Goal: Task Accomplishment & Management: Use online tool/utility

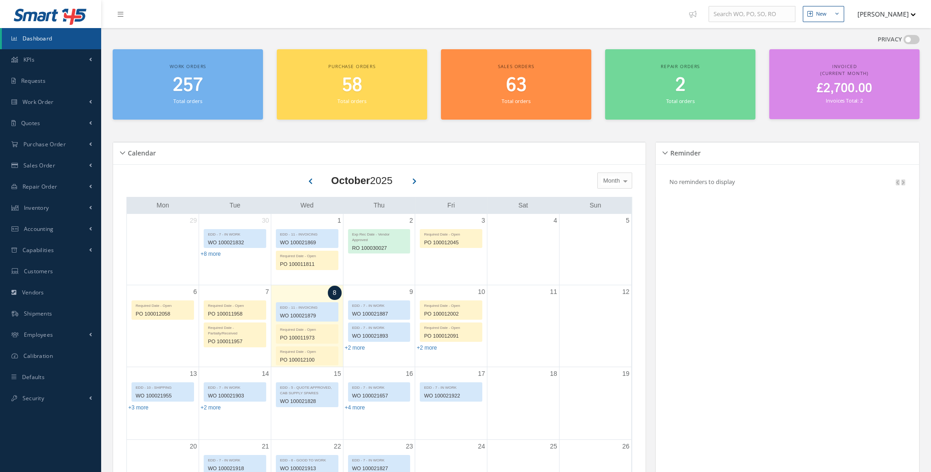
click at [867, 92] on span "£2,700.00" at bounding box center [844, 89] width 56 height 18
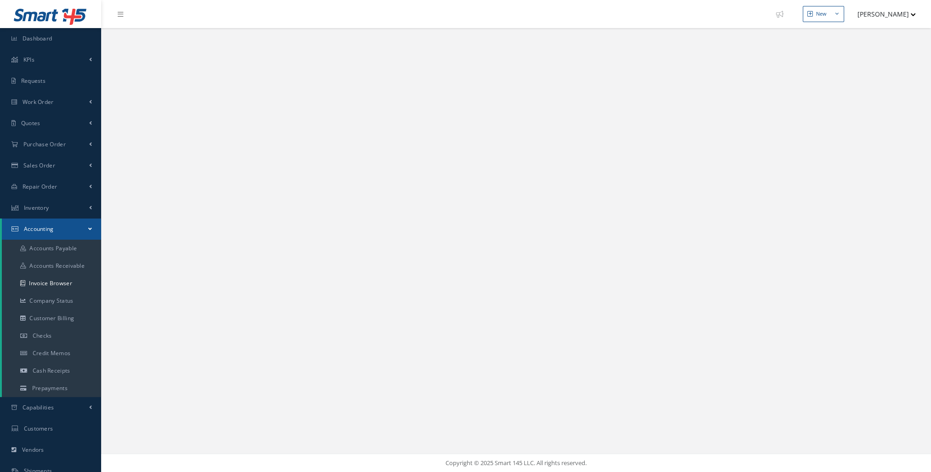
select select "25"
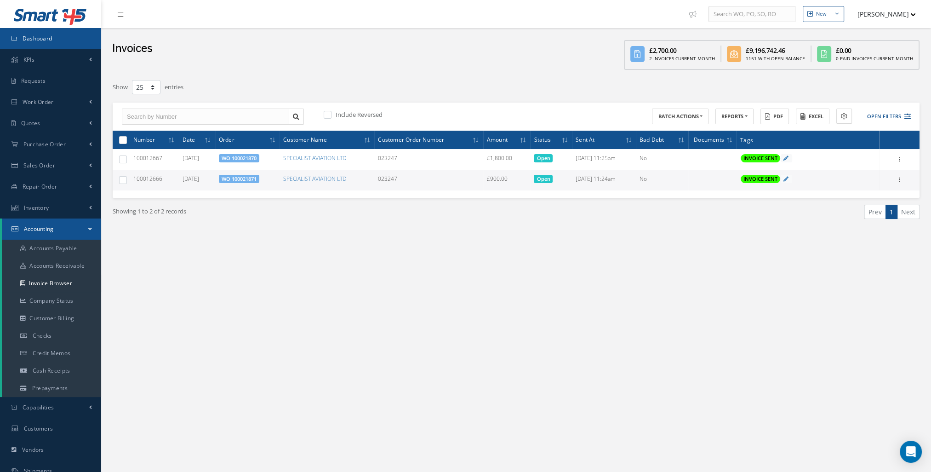
click at [70, 38] on link "Dashboard" at bounding box center [50, 38] width 101 height 21
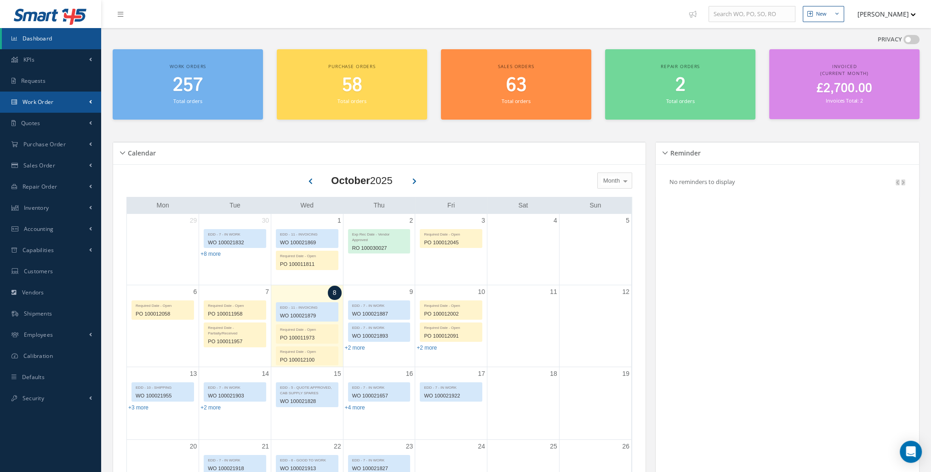
click at [83, 99] on link "Work Order" at bounding box center [50, 101] width 101 height 21
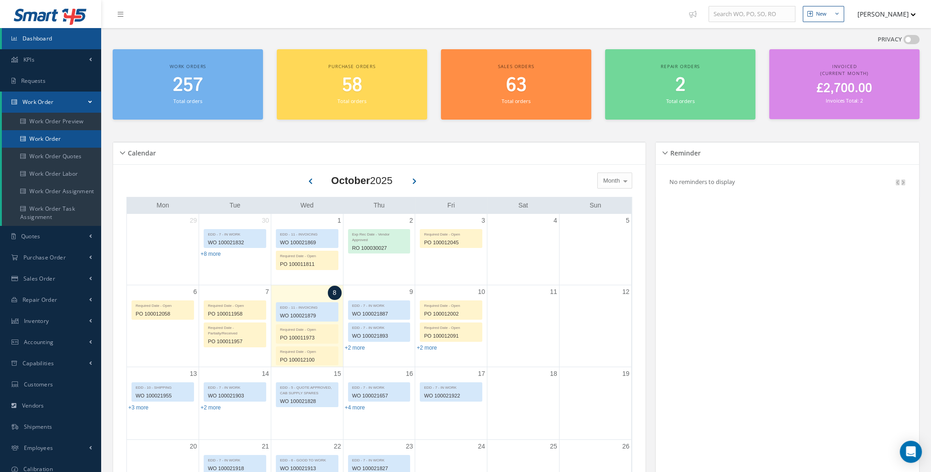
click at [75, 135] on link "Work Order" at bounding box center [51, 138] width 99 height 17
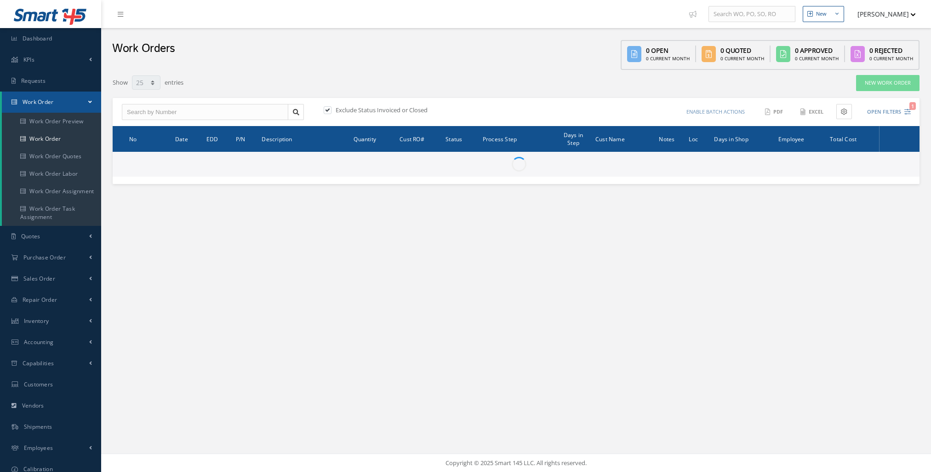
select select "25"
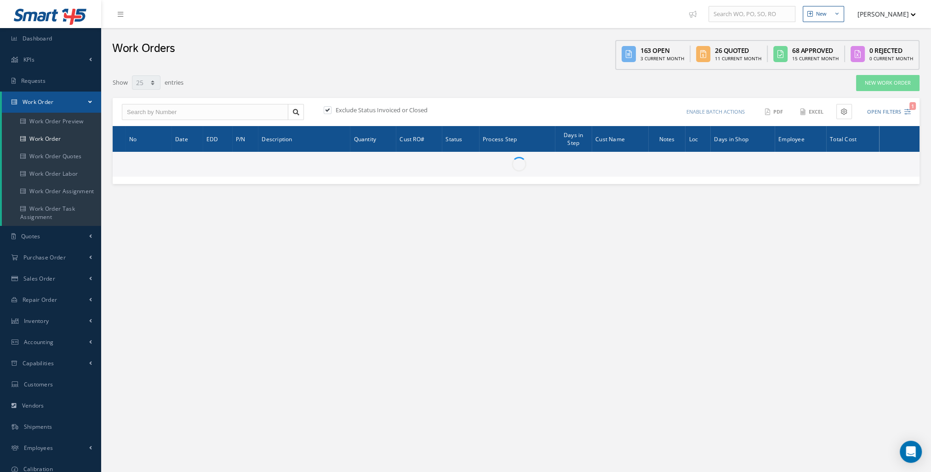
type input "All Work Request"
type input "All Work Performed"
type input "All Status"
type input "WO Part Status"
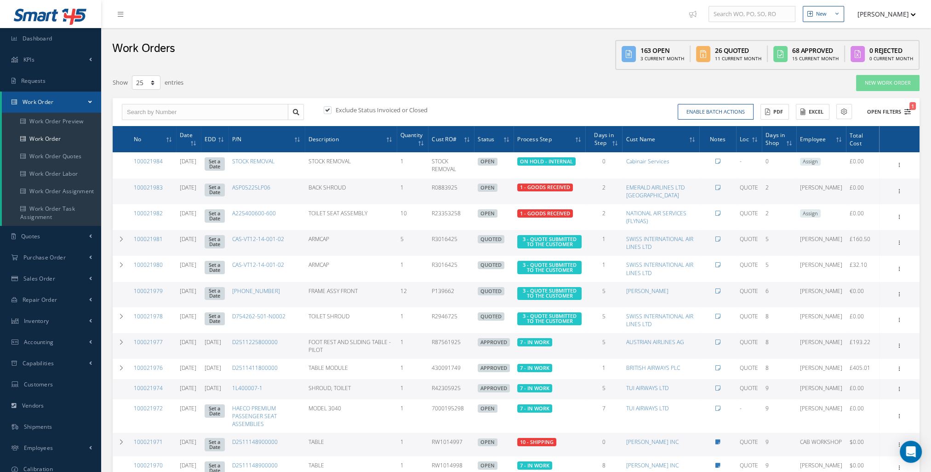
click at [881, 114] on button "Open Filters 1" at bounding box center [885, 111] width 52 height 15
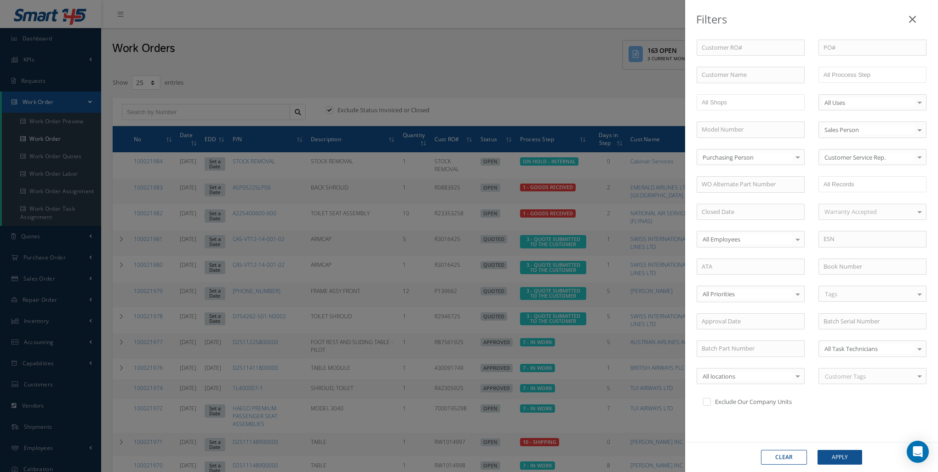
scroll to position [29, 0]
click at [841, 212] on input "text" at bounding box center [852, 212] width 58 height 11
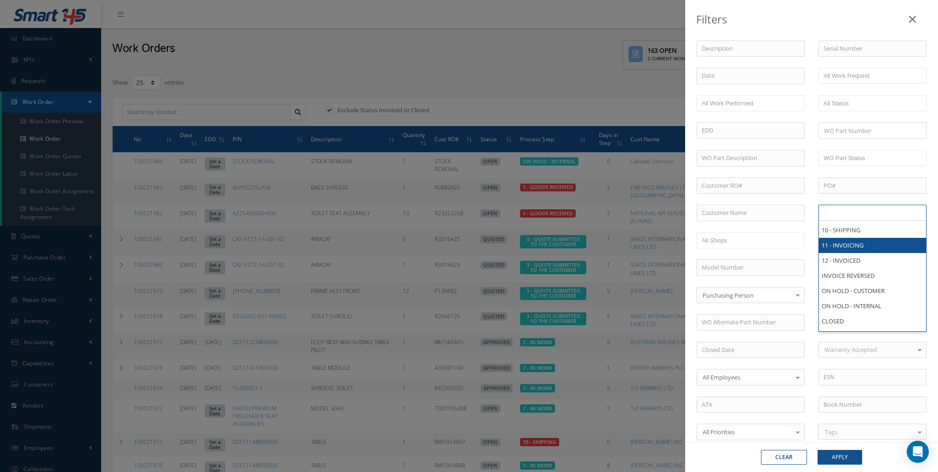
scroll to position [0, 0]
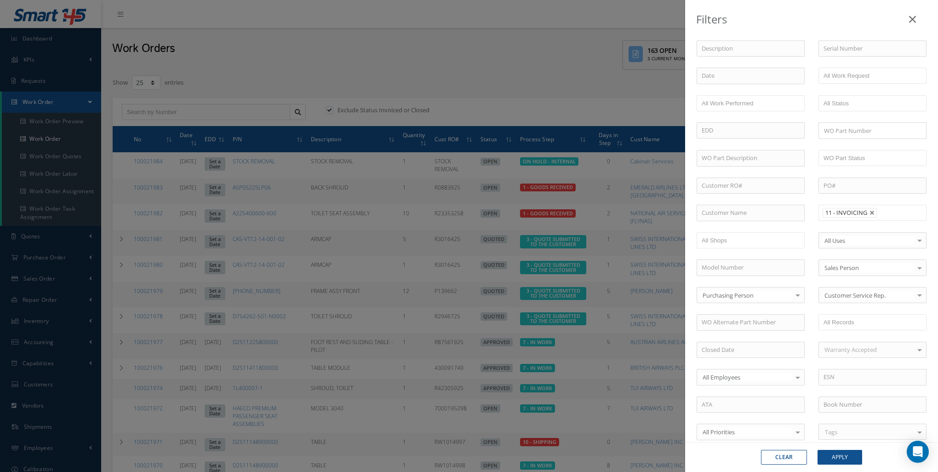
click at [880, 212] on input "text" at bounding box center [885, 212] width 11 height 11
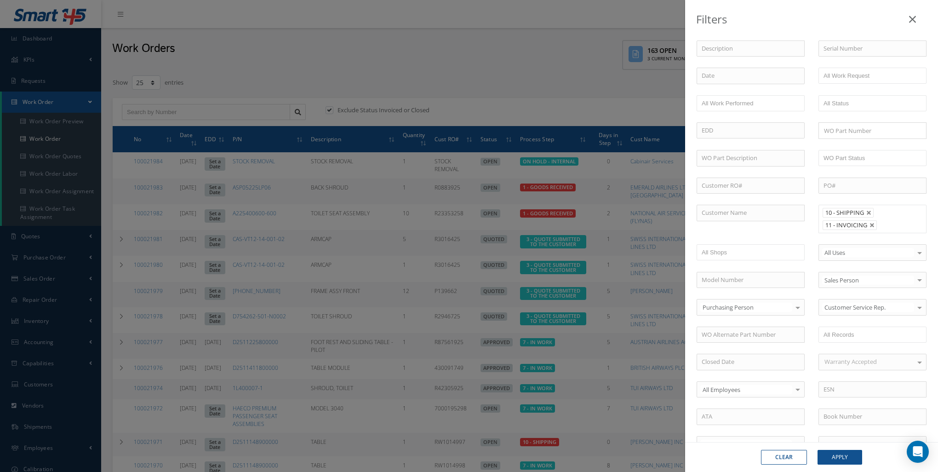
click at [880, 223] on input "text" at bounding box center [885, 224] width 11 height 11
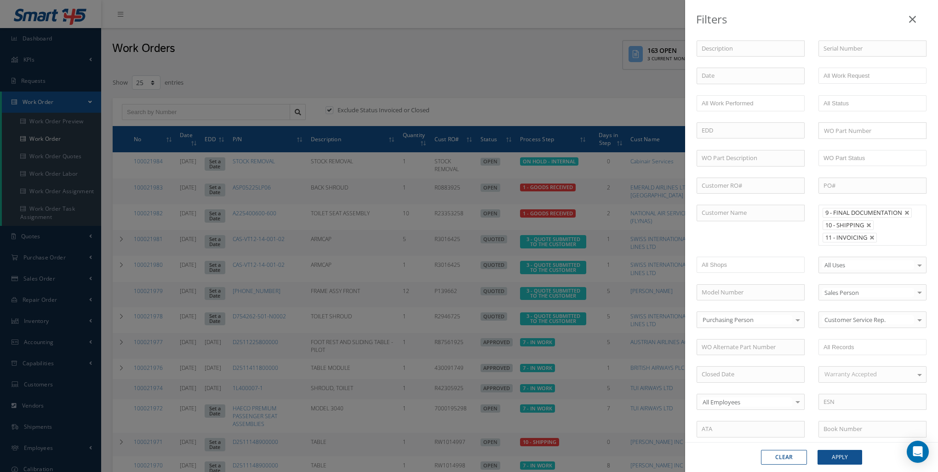
click at [884, 239] on input "text" at bounding box center [885, 237] width 11 height 11
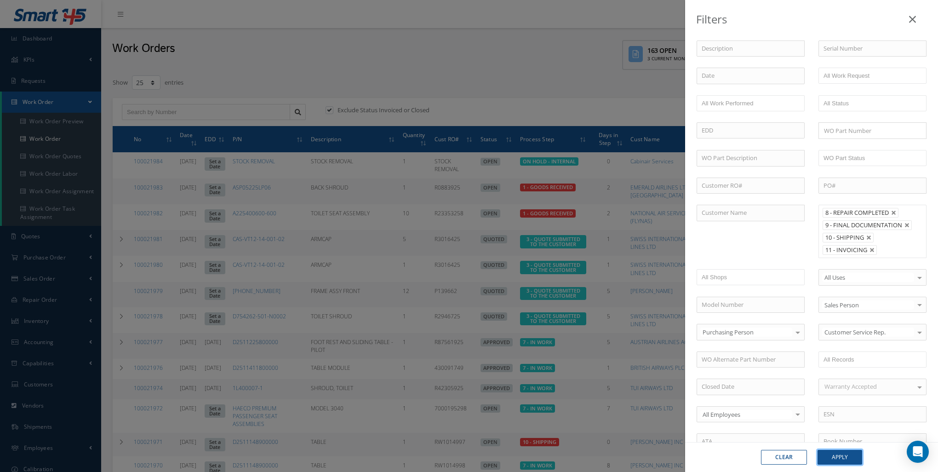
click at [841, 450] on button "Apply" at bounding box center [839, 457] width 45 height 15
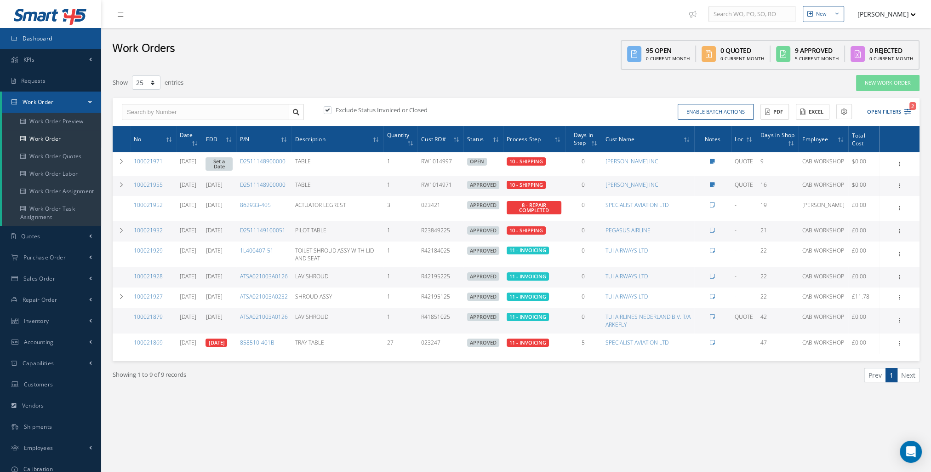
click at [9, 37] on link "Dashboard" at bounding box center [50, 38] width 101 height 21
